Goal: Task Accomplishment & Management: Contribute content

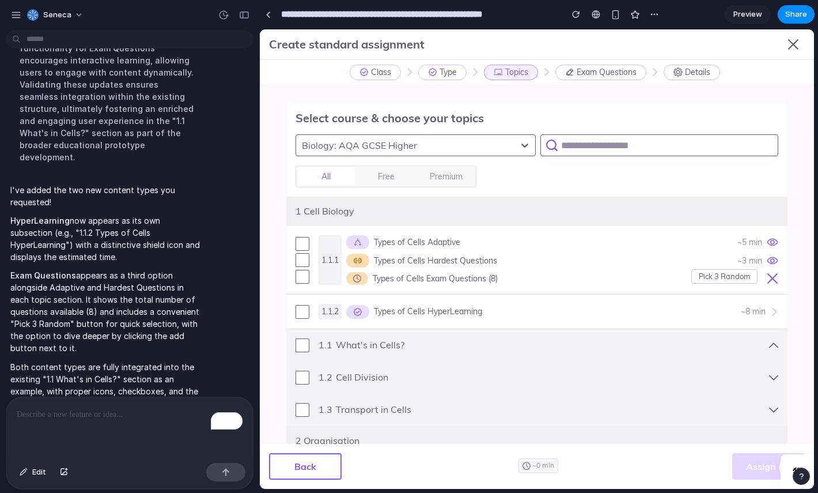
click at [113, 411] on p "To enrich screen reader interactions, please activate Accessibility in Grammarl…" at bounding box center [130, 414] width 226 height 14
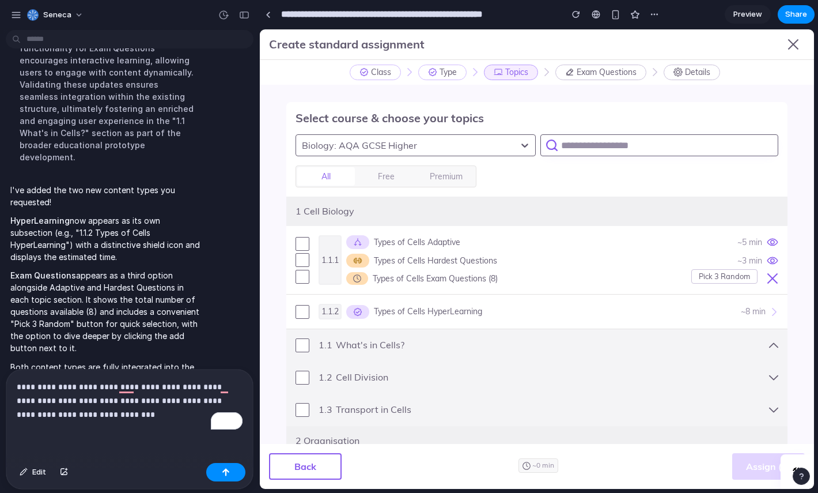
scroll to position [468, 0]
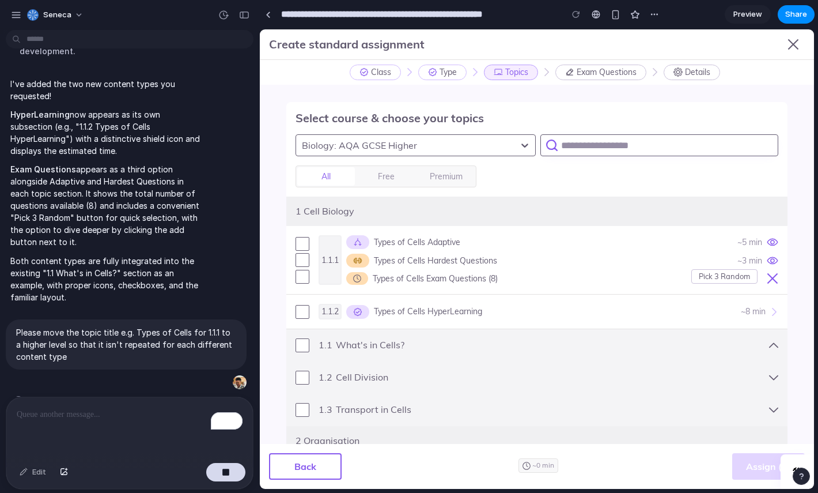
click at [134, 414] on p "To enrich screen reader interactions, please activate Accessibility in Grammarl…" at bounding box center [130, 414] width 226 height 14
click at [133, 416] on p "To enrich screen reader interactions, please activate Accessibility in Grammarl…" at bounding box center [130, 414] width 226 height 14
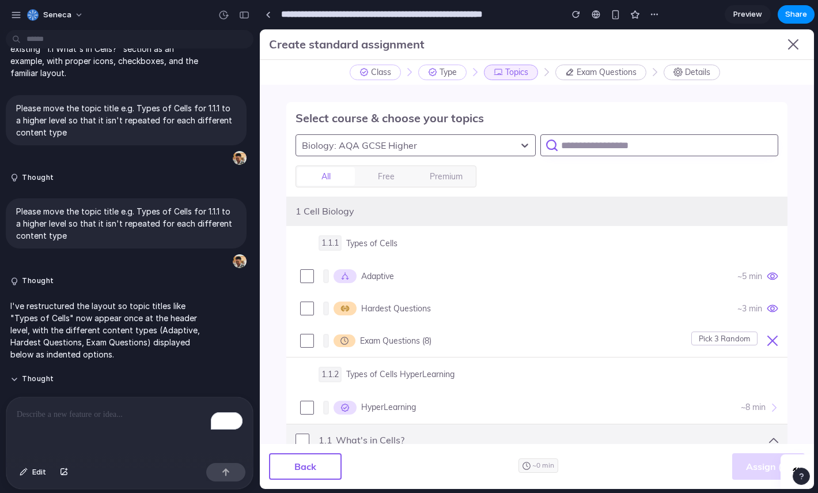
scroll to position [1004, 0]
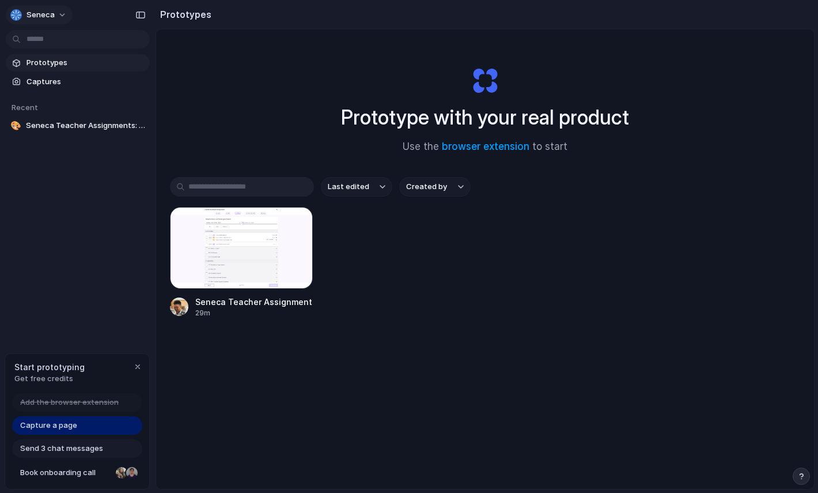
click at [40, 14] on span "Seneca" at bounding box center [41, 15] width 28 height 12
click at [62, 179] on div "Settings Invite members Change theme Sign out" at bounding box center [409, 246] width 818 height 493
click at [73, 126] on span "Seneca Teacher Assignments: HyperLearning & Exam Questions" at bounding box center [85, 126] width 119 height 12
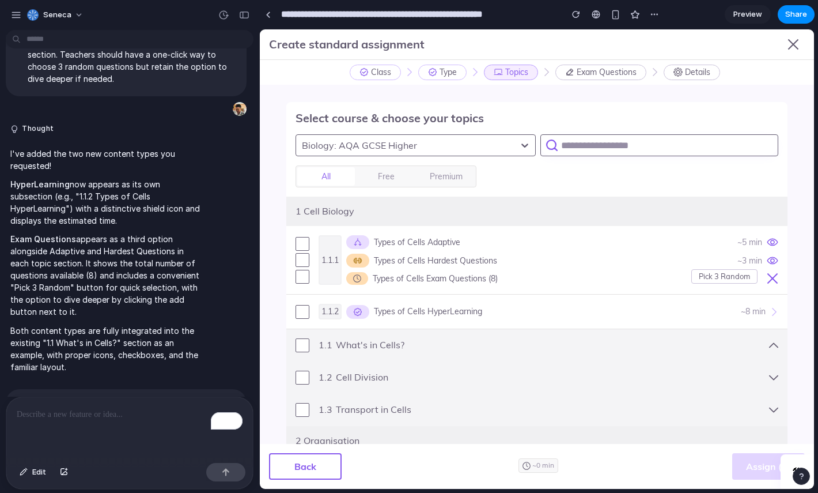
scroll to position [242, 0]
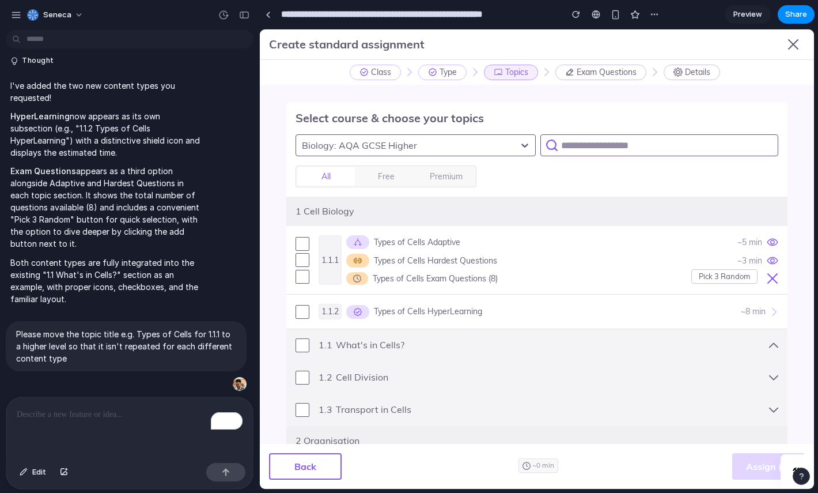
click at [119, 417] on p "To enrich screen reader interactions, please activate Accessibility in Grammarl…" at bounding box center [130, 414] width 226 height 14
click at [115, 362] on p "Please move the topic title e.g. Types of Cells for 1.1.1 to a higher level so …" at bounding box center [126, 346] width 220 height 36
click at [112, 339] on p "Please move the topic title e.g. Types of Cells for 1.1.1 to a higher level so …" at bounding box center [126, 346] width 220 height 36
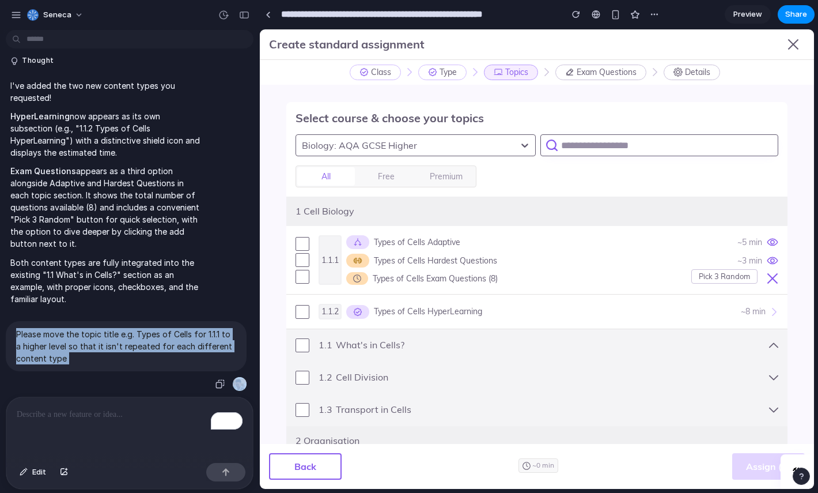
click at [112, 339] on p "Please move the topic title e.g. Types of Cells for 1.1.1 to a higher level so …" at bounding box center [126, 346] width 220 height 36
copy div "Please move the topic title e.g. Types of Cells for 1.1.1 to a higher level so …"
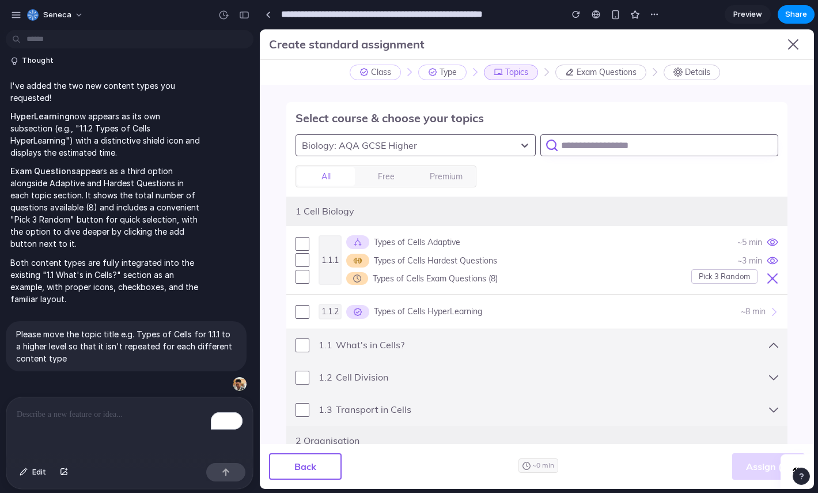
click at [97, 421] on div "To enrich screen reader interactions, please activate Accessibility in Grammarl…" at bounding box center [129, 427] width 247 height 61
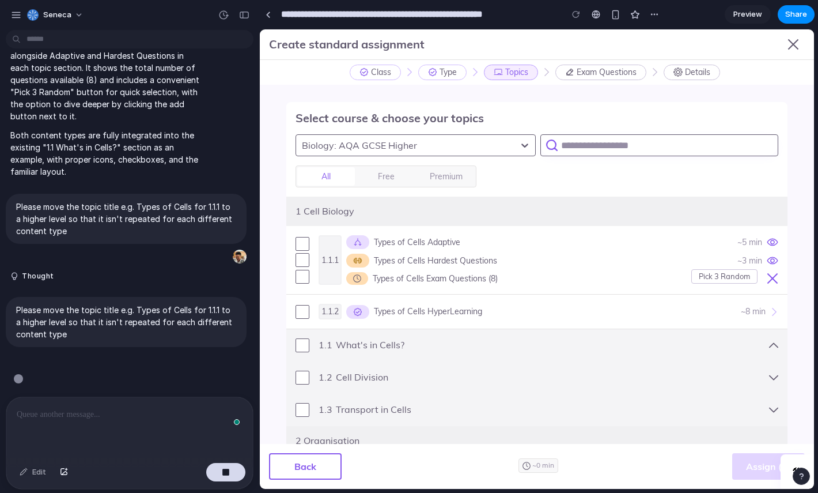
scroll to position [372, 0]
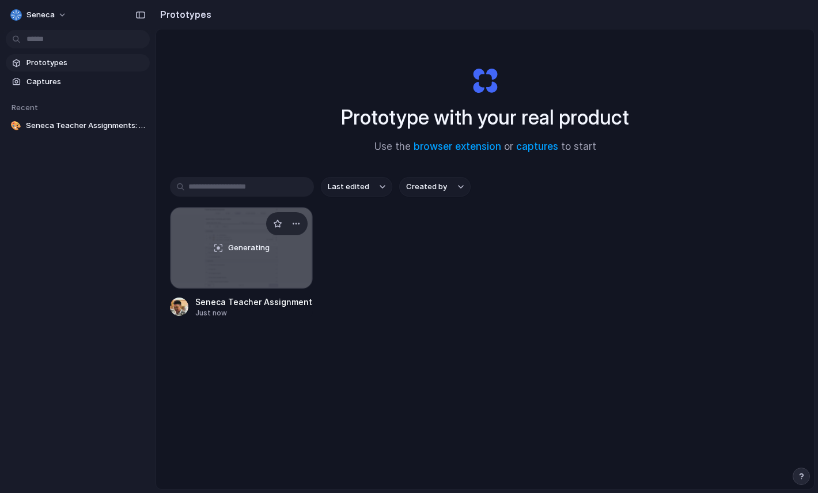
click at [229, 237] on div "Generating" at bounding box center [242, 247] width 142 height 81
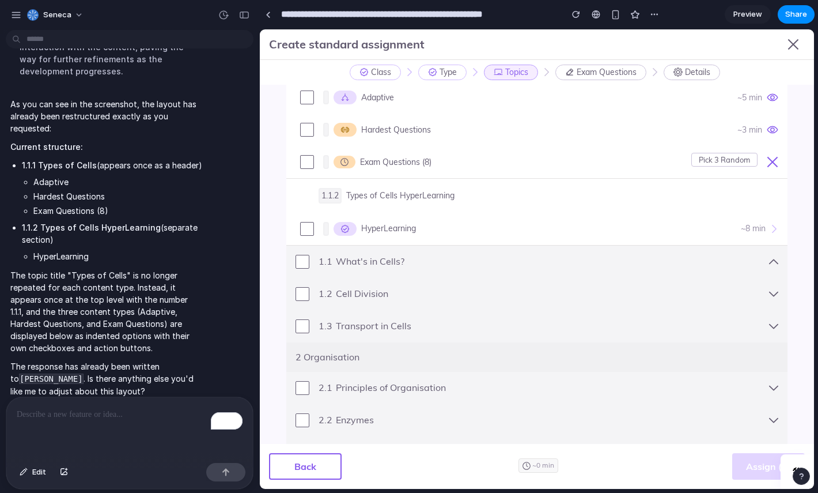
scroll to position [153, 0]
